Goal: Entertainment & Leisure: Consume media (video, audio)

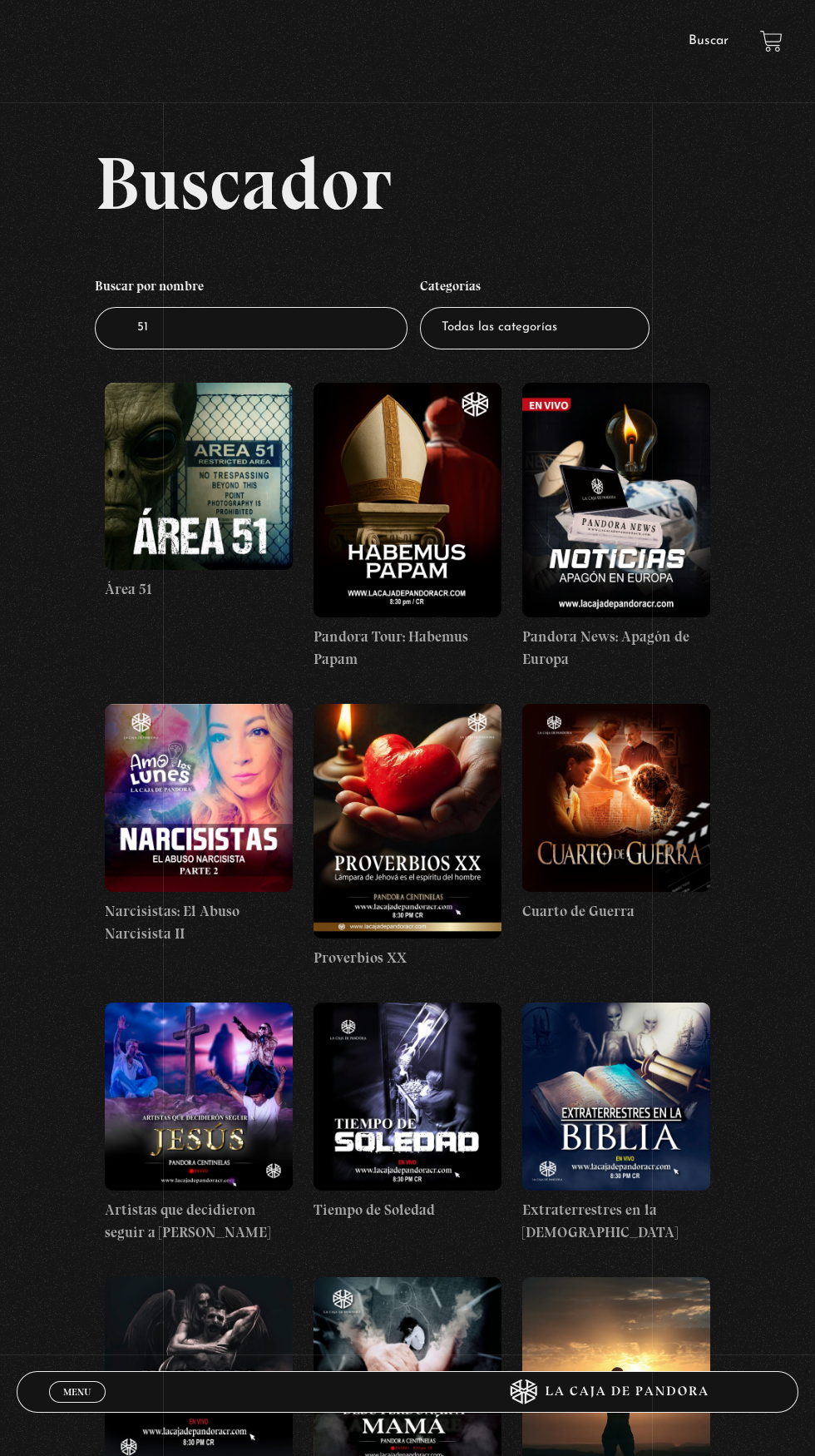
click at [164, 515] on figure at bounding box center [199, 477] width 188 height 188
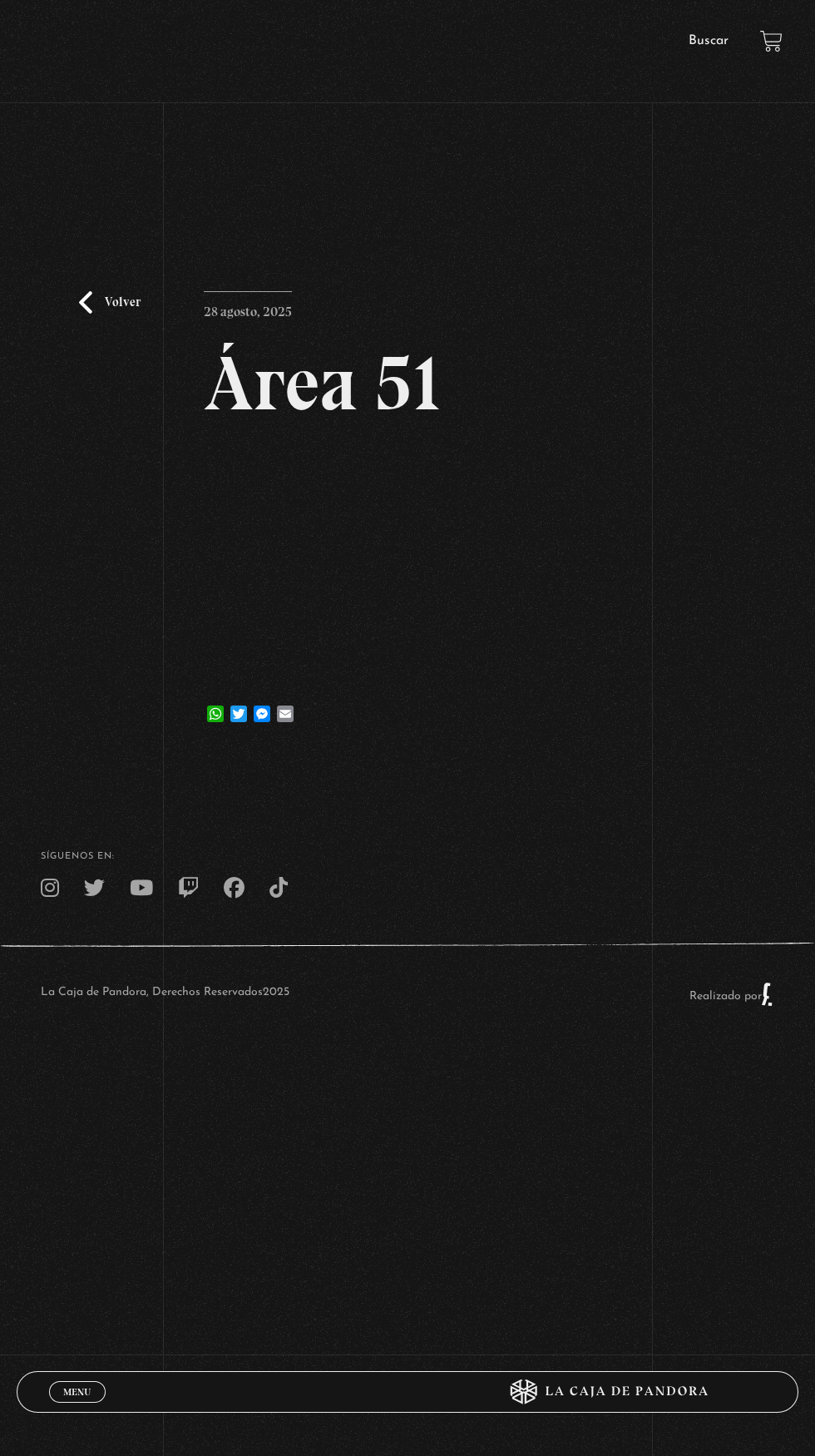
click at [615, 673] on div "Volver 28 agosto, 2025 Área 51 WhatsApp Twitter Messenger Email" at bounding box center [407, 449] width 815 height 606
